Goal: Complete application form

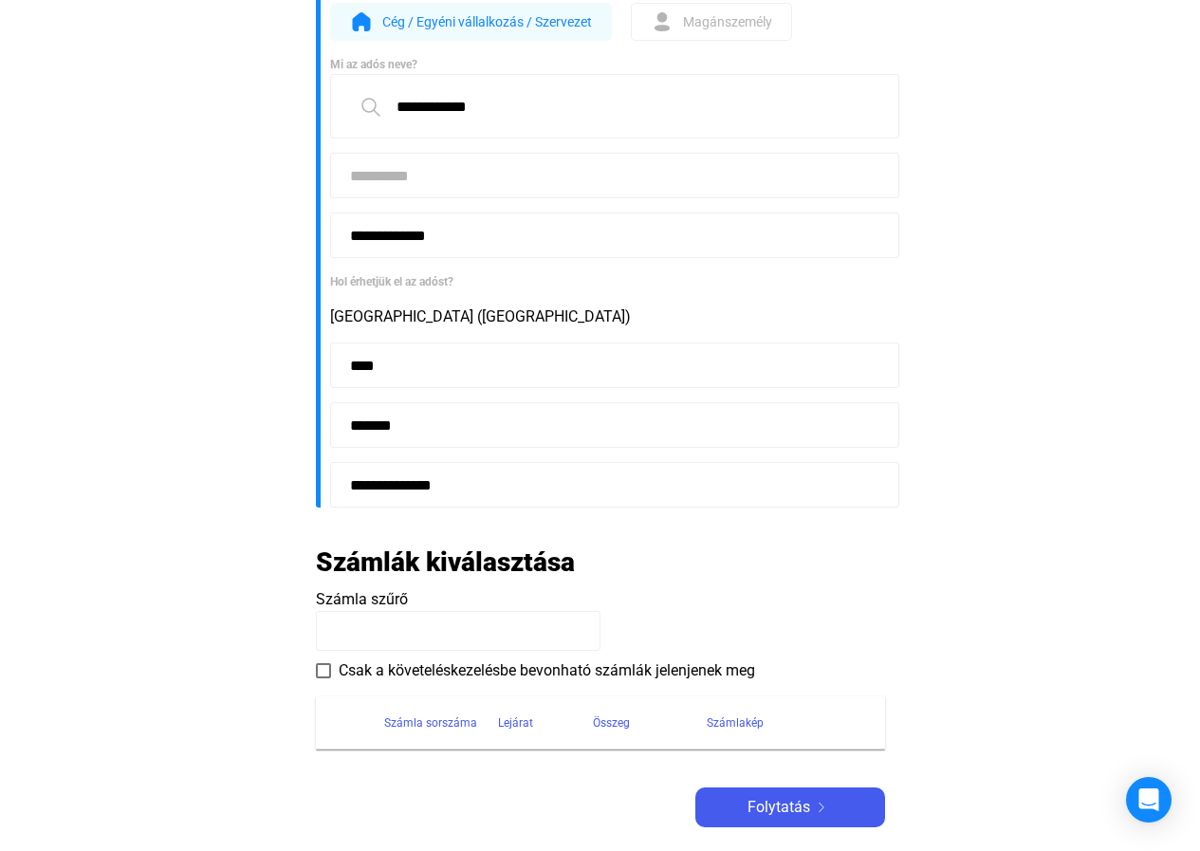
scroll to position [285, 0]
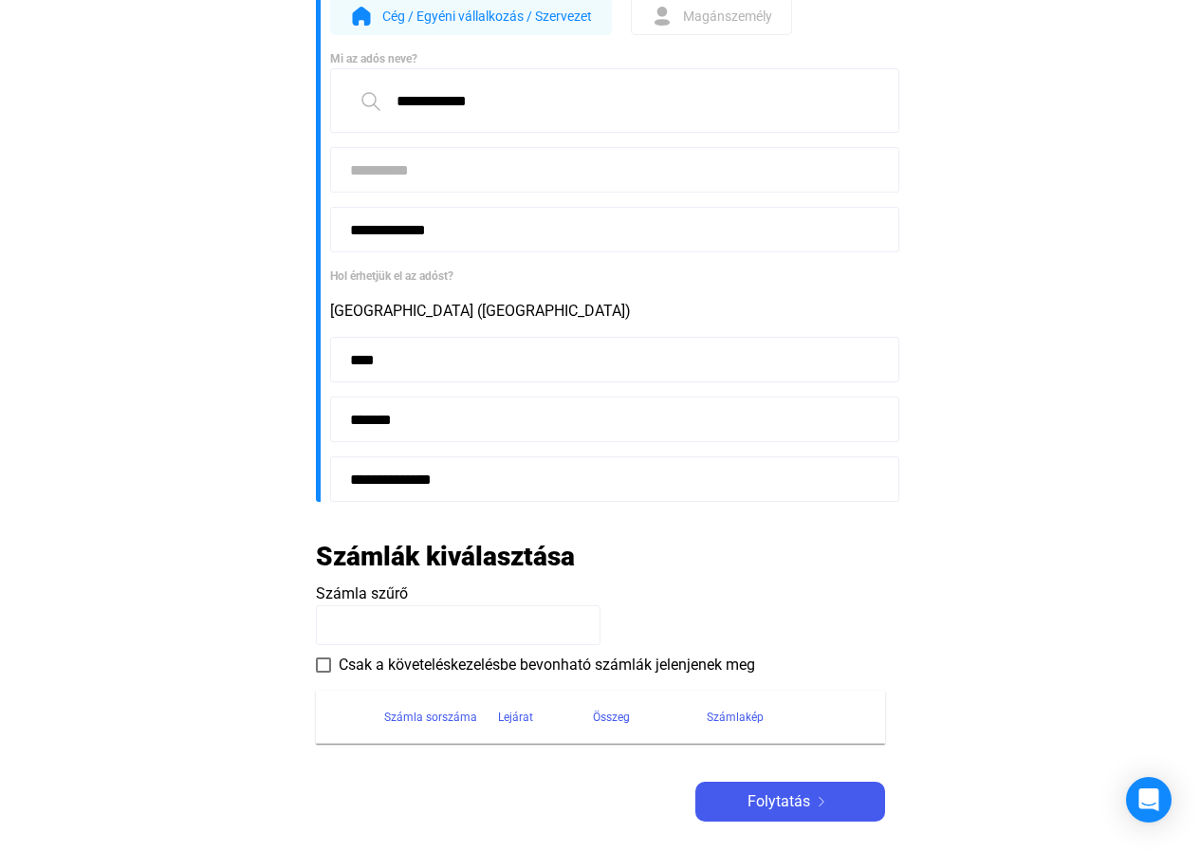
click at [320, 667] on span at bounding box center [323, 664] width 15 height 15
click at [722, 718] on div "Számlakép" at bounding box center [735, 717] width 57 height 23
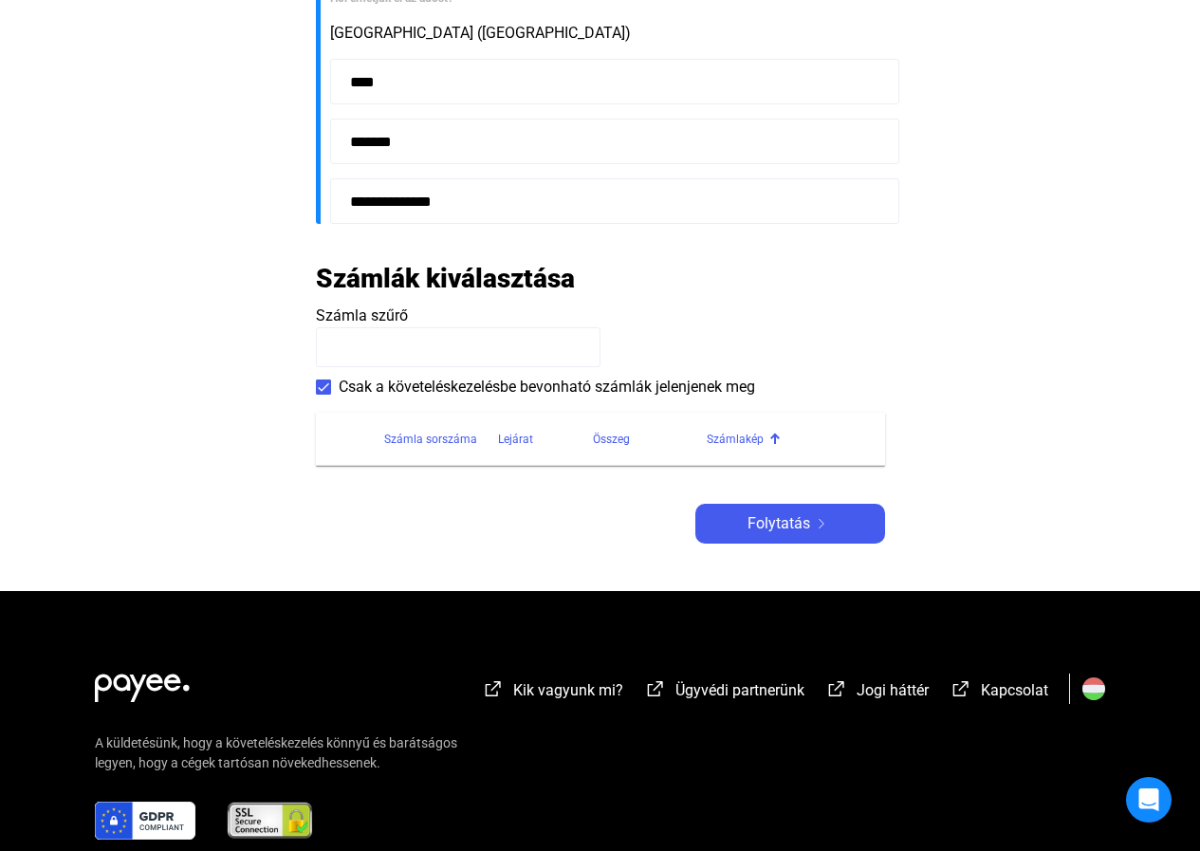
scroll to position [569, 0]
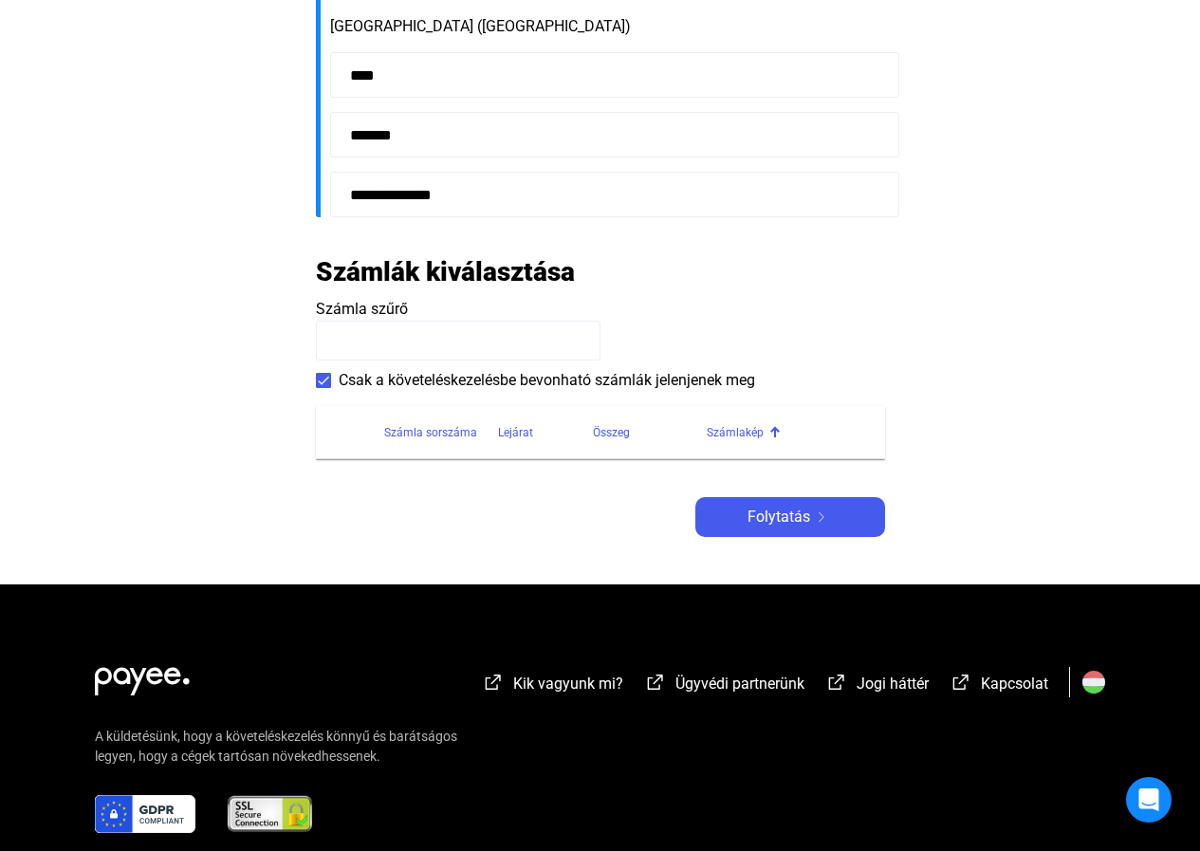
click at [484, 340] on input at bounding box center [458, 341] width 285 height 40
paste input "**********"
type input "**********"
click at [820, 516] on img at bounding box center [821, 516] width 23 height 9
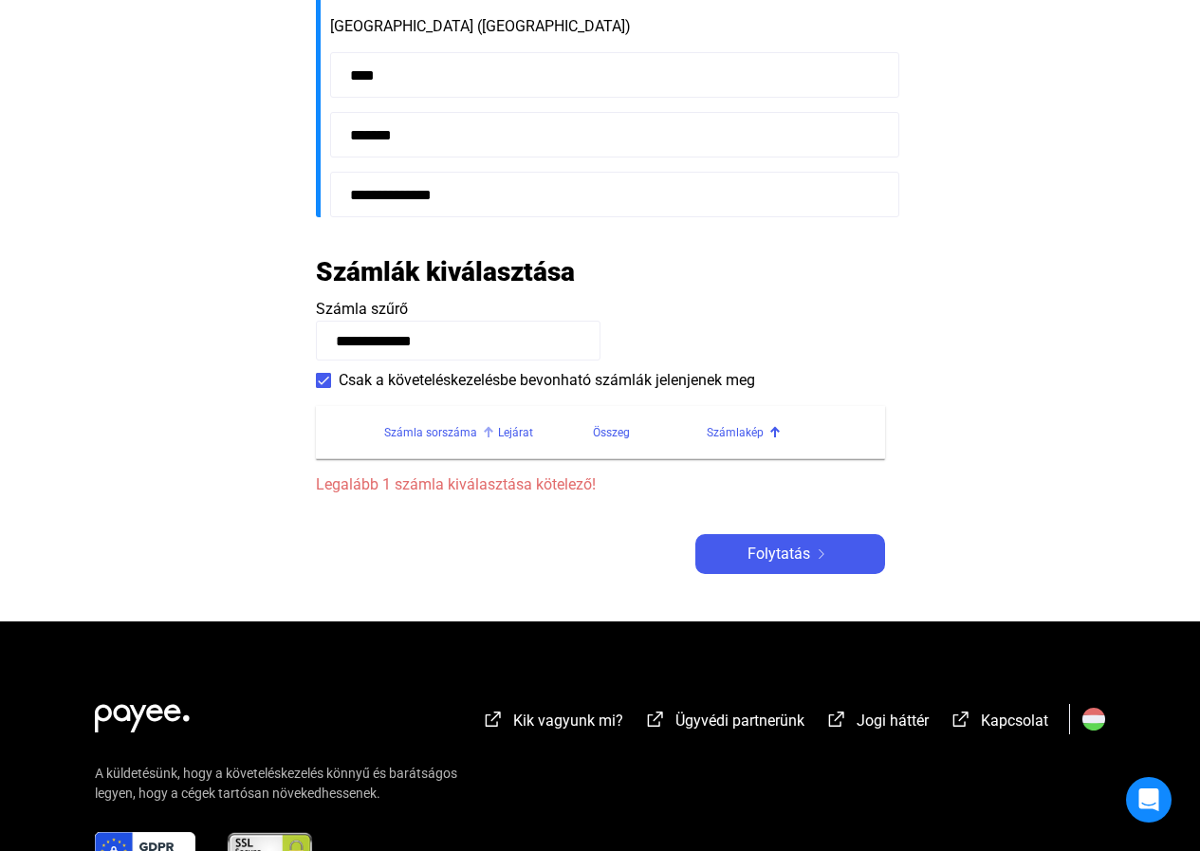
click at [448, 432] on div "Számla sorszáma" at bounding box center [430, 432] width 93 height 23
click at [487, 429] on div at bounding box center [488, 427] width 3 height 3
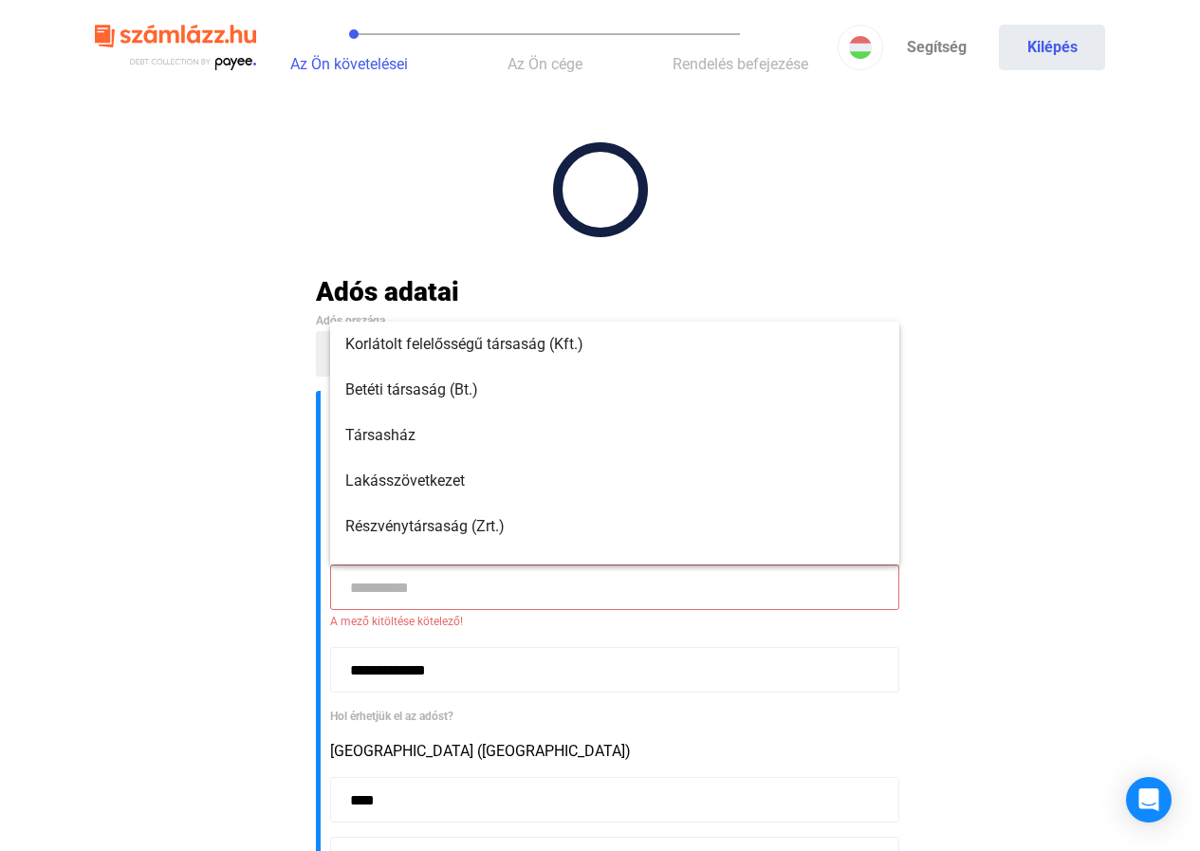
click at [413, 591] on input at bounding box center [614, 587] width 569 height 46
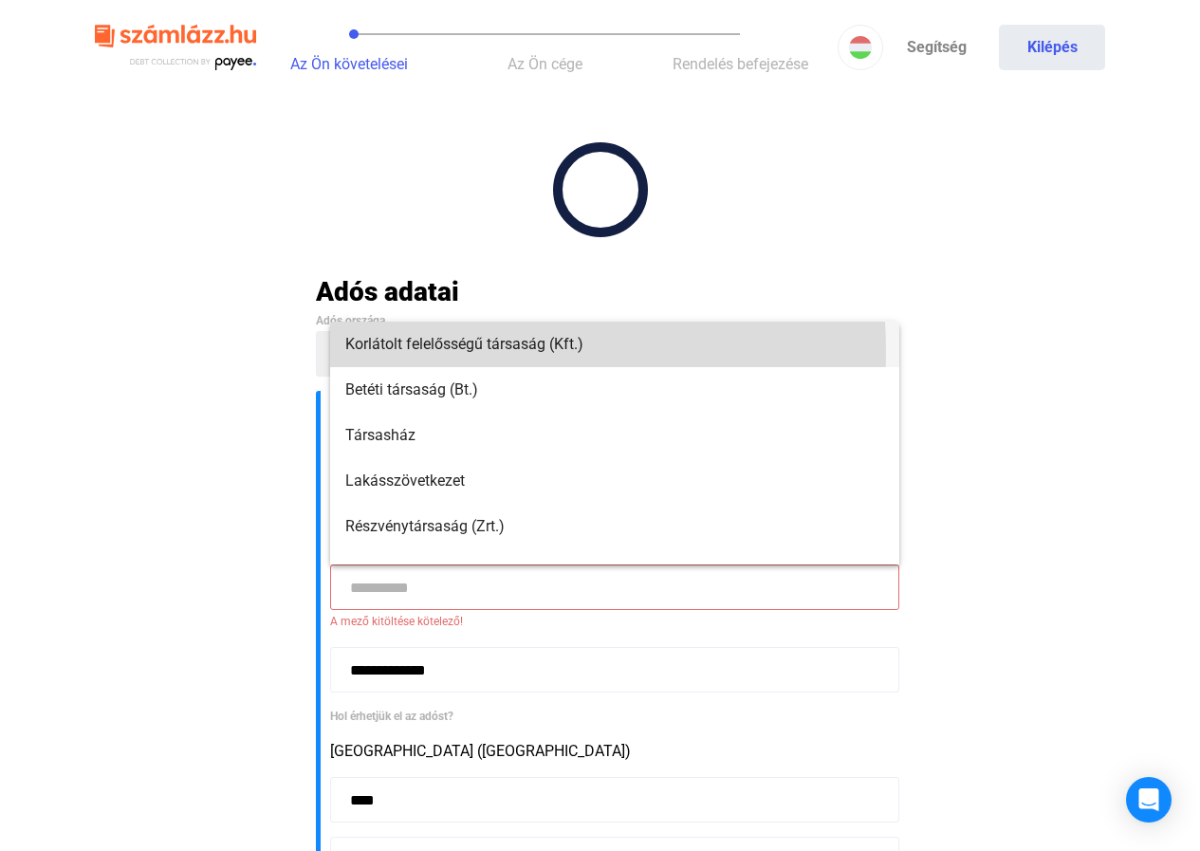
click at [411, 352] on span "Korlátolt felelősségű társaság (Kft.)" at bounding box center [614, 344] width 539 height 23
type input "**********"
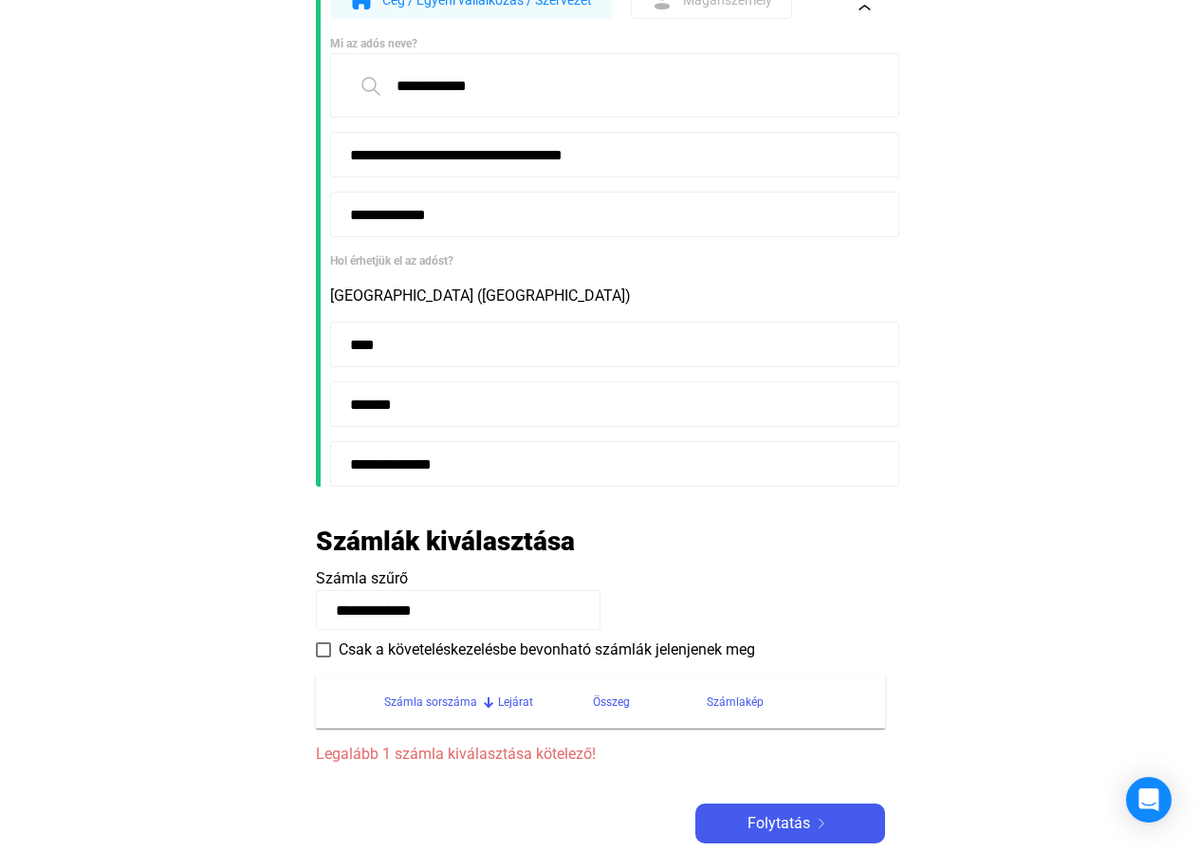
scroll to position [474, 0]
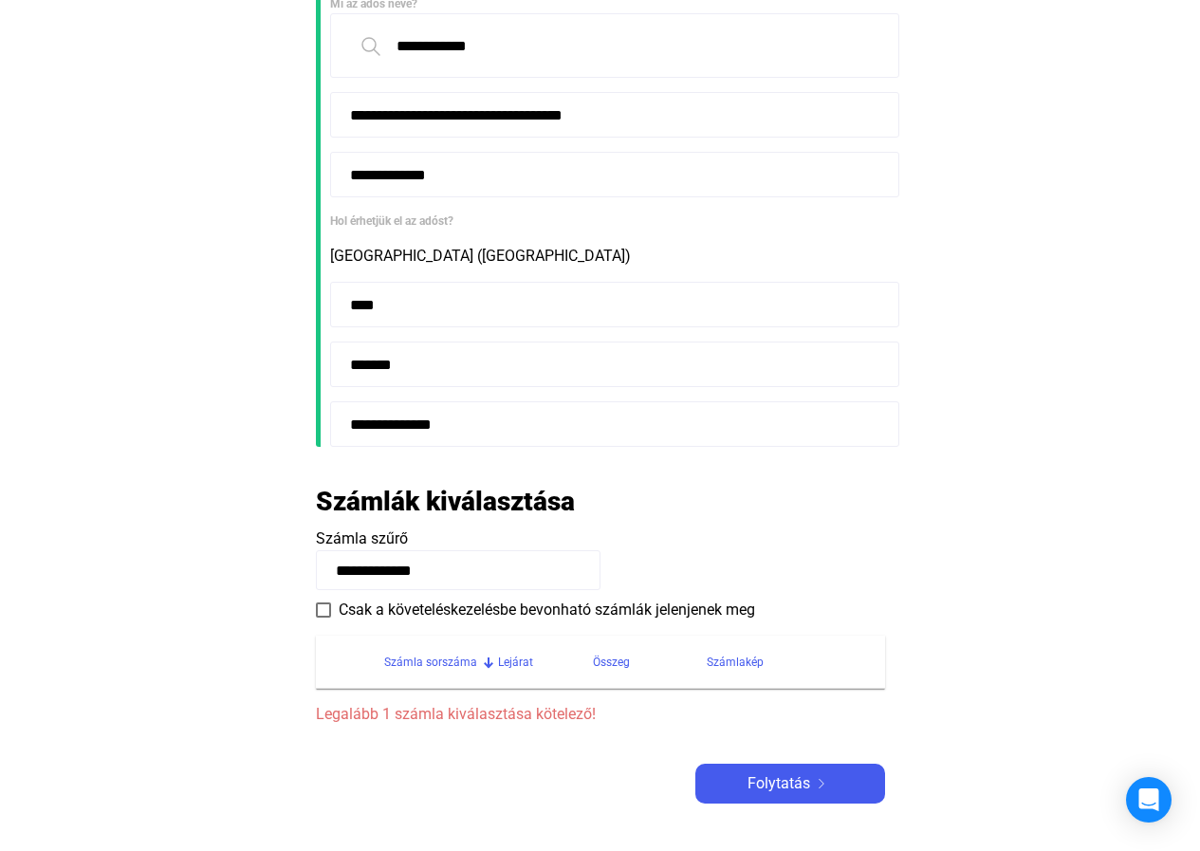
click at [326, 611] on span at bounding box center [323, 609] width 15 height 15
click at [475, 572] on input "**********" at bounding box center [458, 570] width 285 height 40
click at [442, 665] on div "Számla sorszáma" at bounding box center [430, 662] width 93 height 23
click at [509, 661] on div "Lejárat" at bounding box center [515, 662] width 35 height 23
click at [618, 657] on div "Összeg" at bounding box center [611, 662] width 37 height 23
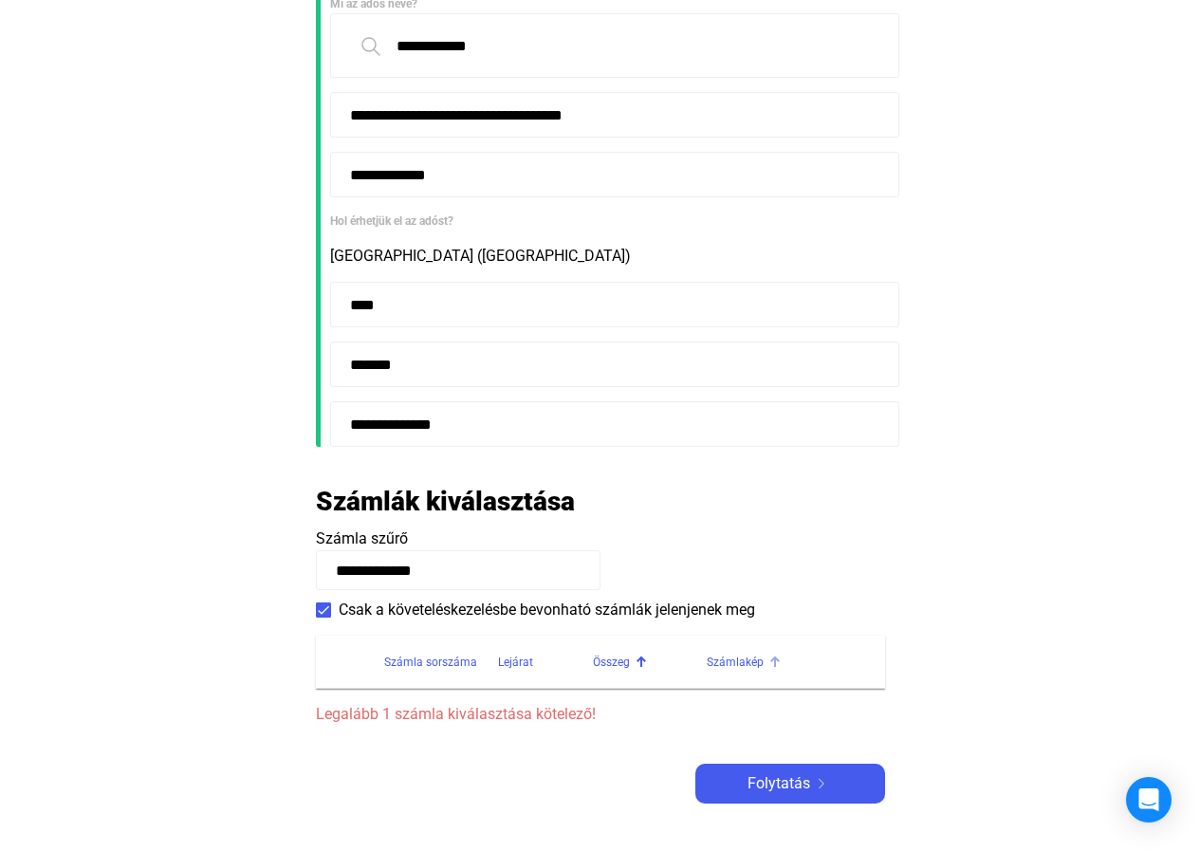
click at [738, 662] on div "Számlakép" at bounding box center [735, 662] width 57 height 23
click at [794, 784] on span "Folytatás" at bounding box center [778, 783] width 63 height 23
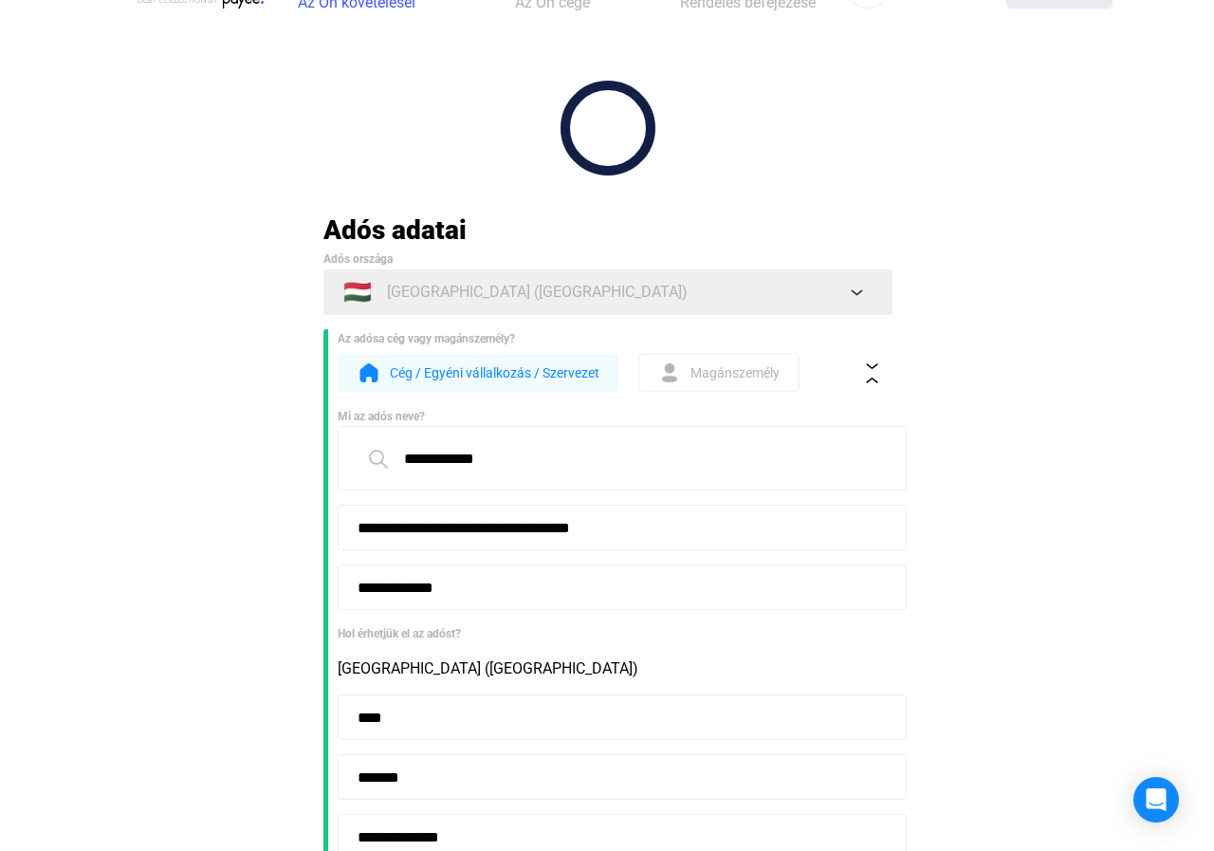
scroll to position [0, 0]
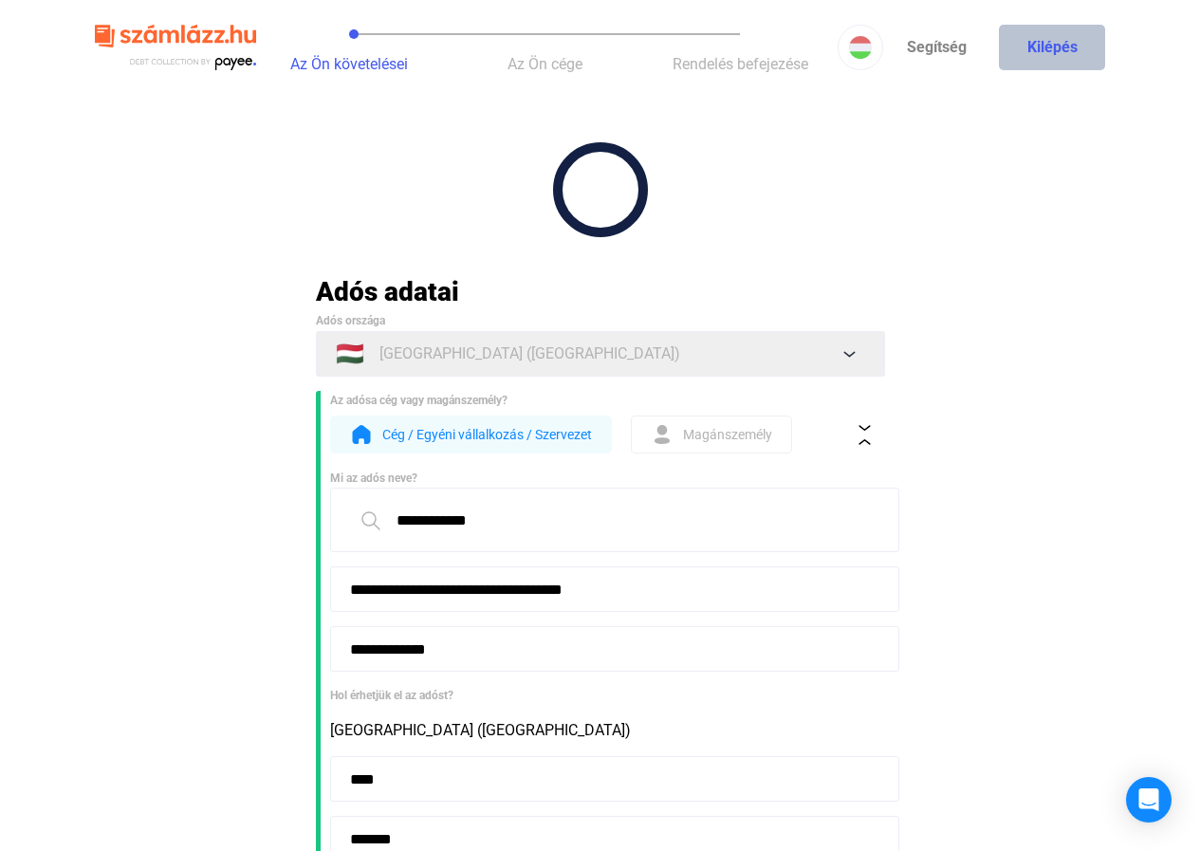
click at [1033, 43] on button "Kilépés" at bounding box center [1052, 48] width 106 height 46
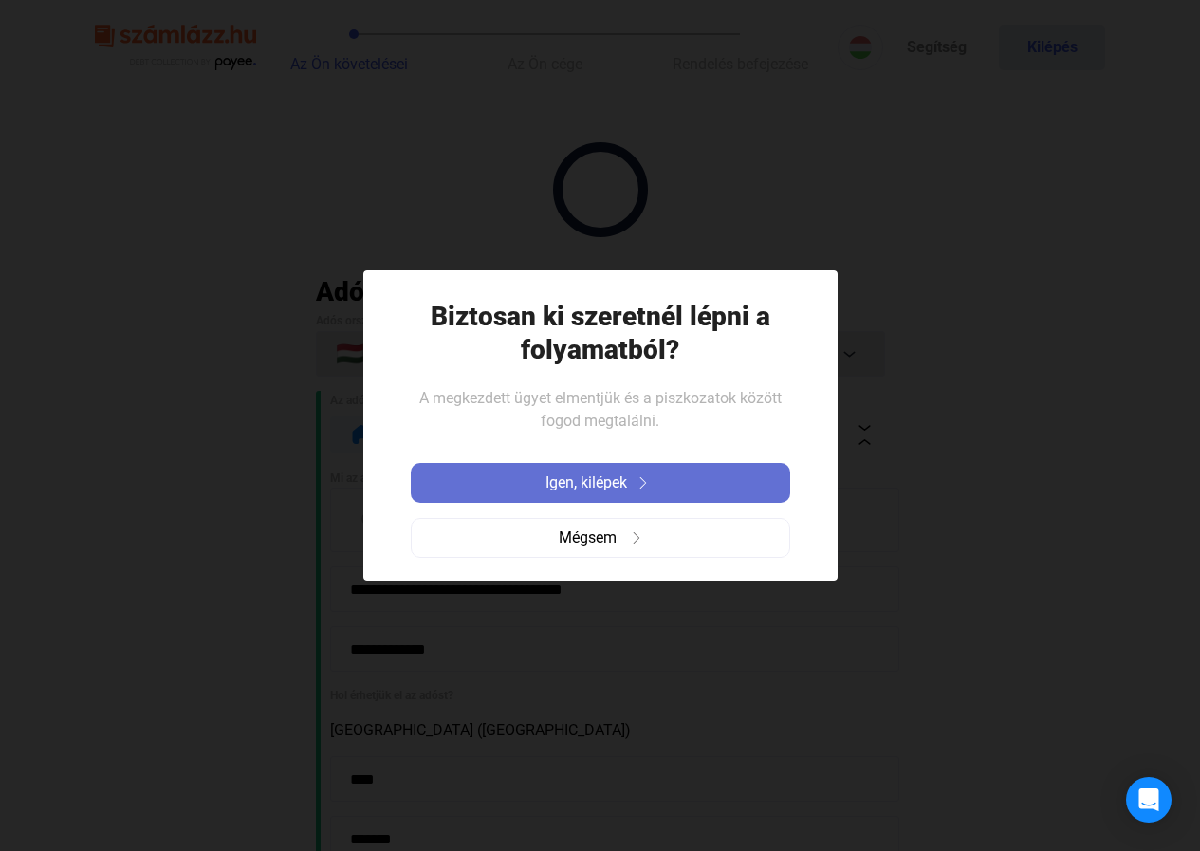
click at [610, 485] on span "Igen, kilépek" at bounding box center [586, 482] width 82 height 23
